Goal: Navigation & Orientation: Find specific page/section

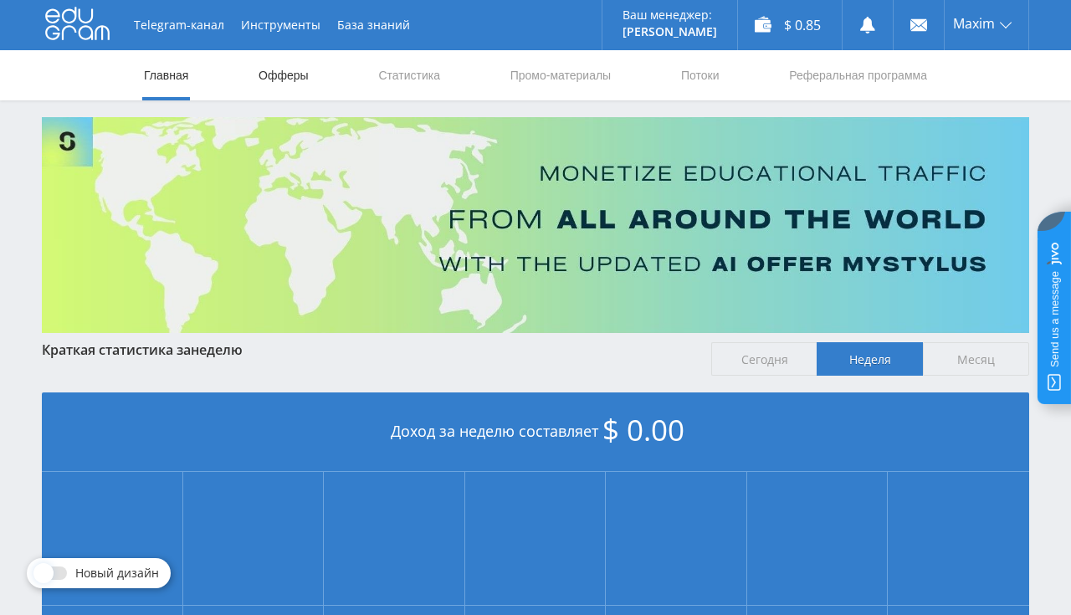
click at [294, 71] on link "Офферы" at bounding box center [284, 75] width 54 height 50
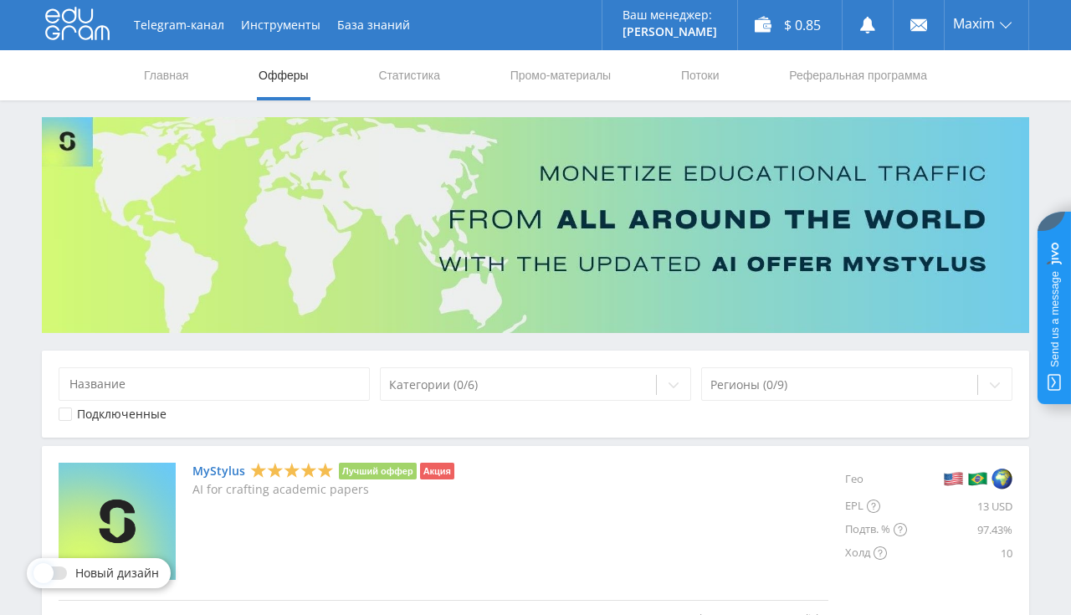
scroll to position [264, 0]
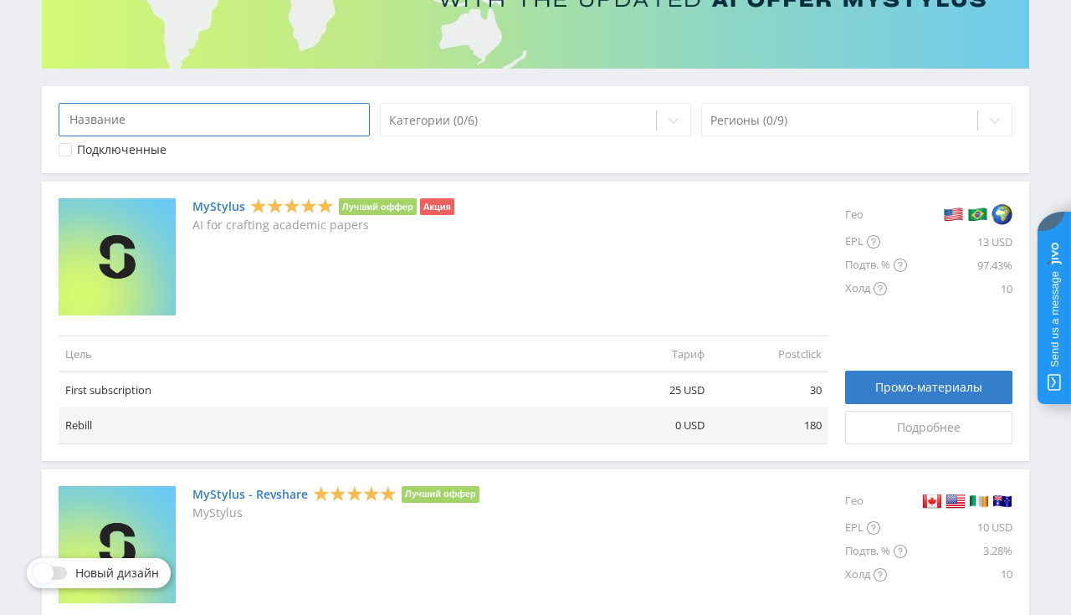
click at [296, 120] on input at bounding box center [214, 119] width 311 height 33
click at [489, 115] on div at bounding box center [518, 120] width 258 height 17
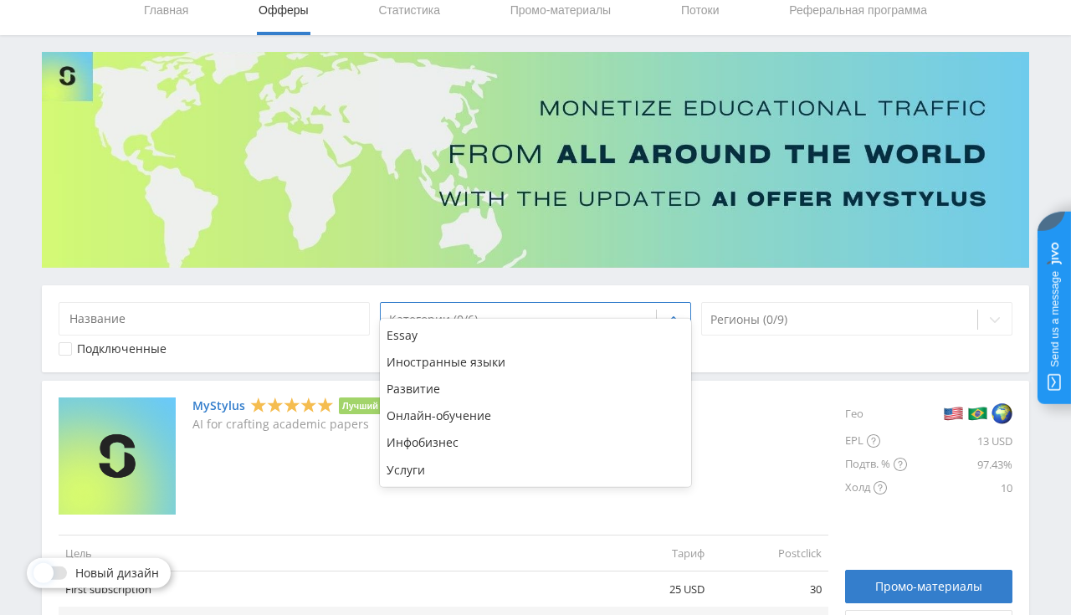
scroll to position [0, 0]
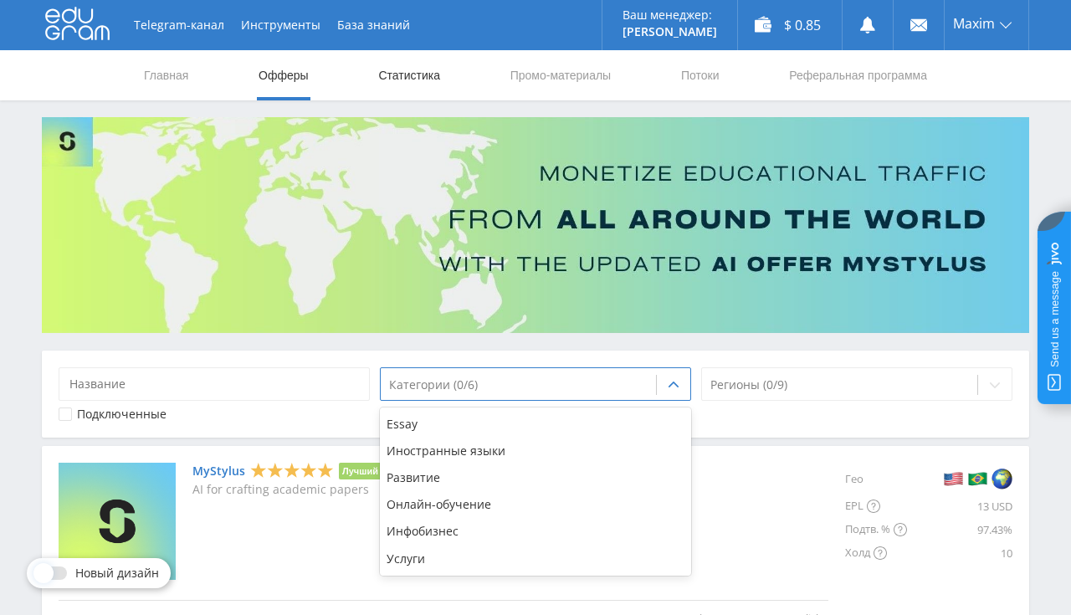
click at [438, 84] on link "Статистика" at bounding box center [408, 75] width 65 height 50
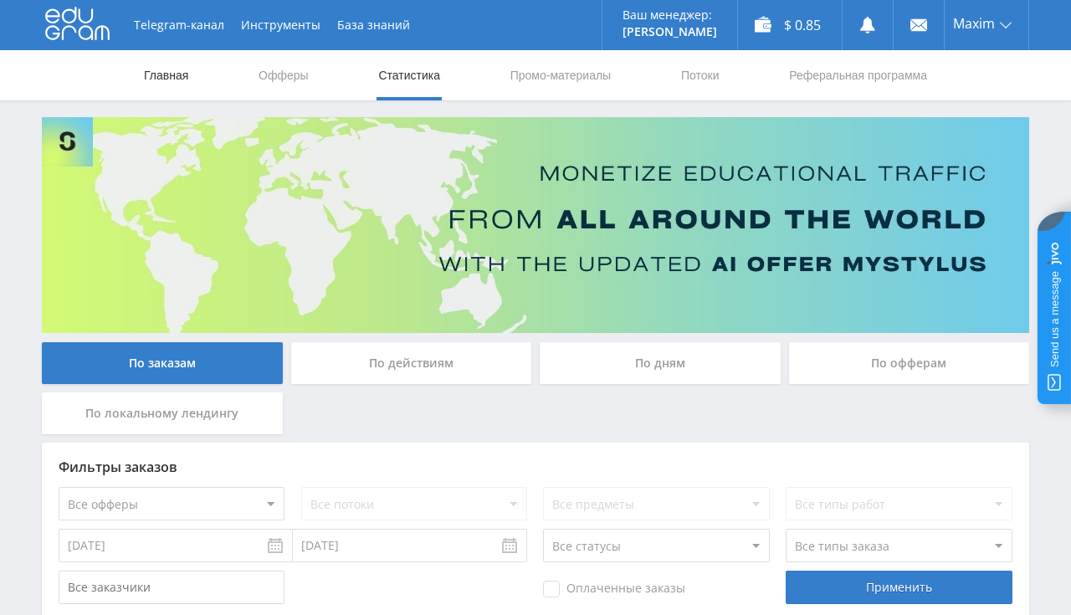
click at [155, 70] on link "Главная" at bounding box center [166, 75] width 48 height 50
